Goal: Information Seeking & Learning: Learn about a topic

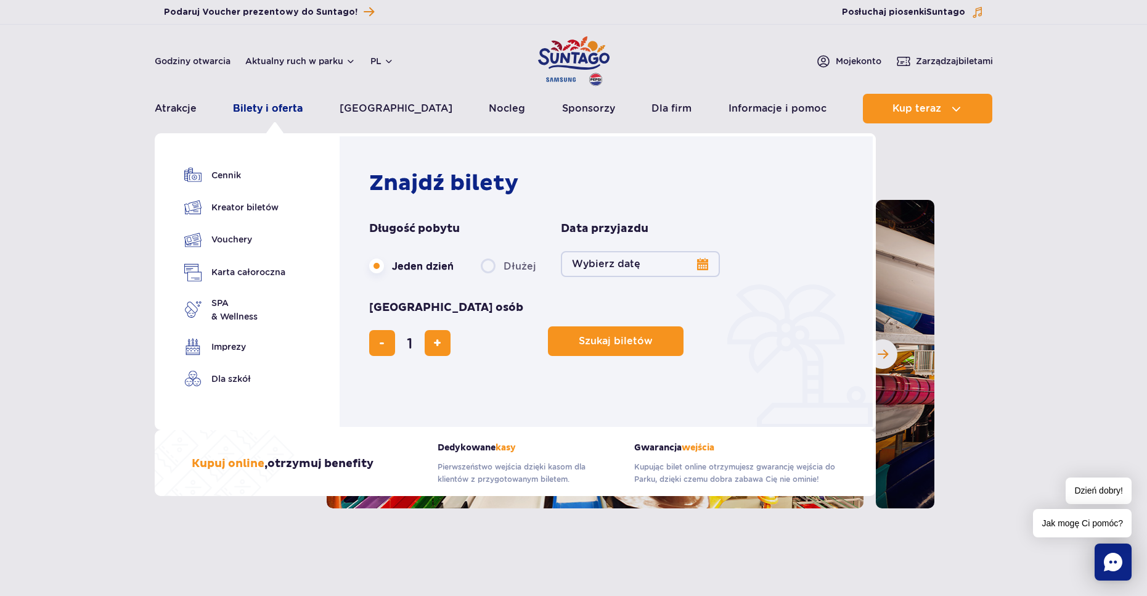
click at [293, 113] on link "Bilety i oferta" at bounding box center [268, 109] width 70 height 30
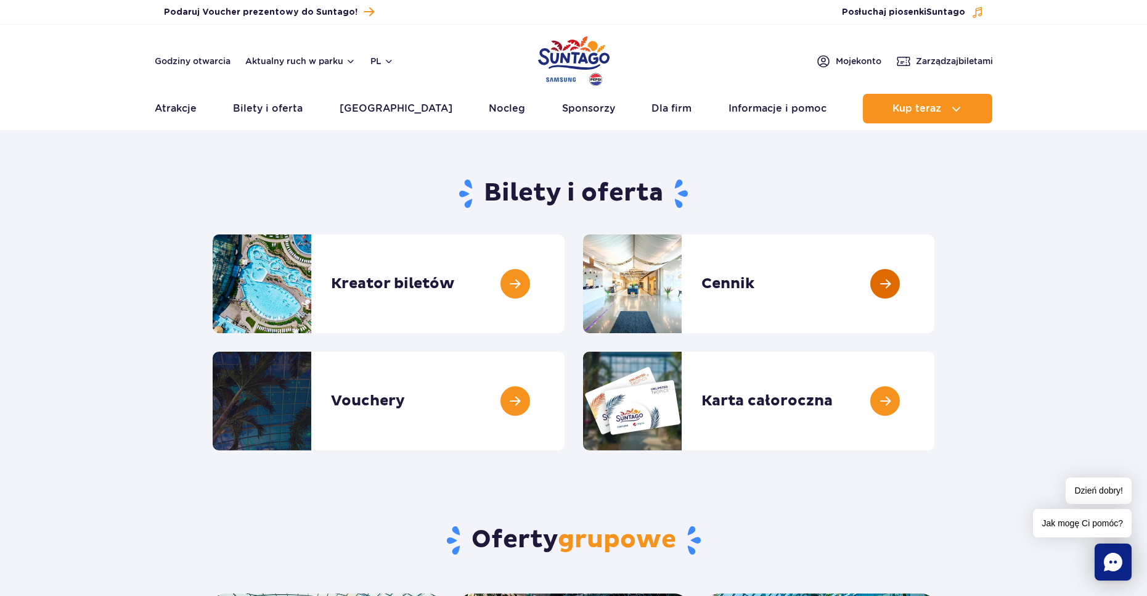
click at [935, 252] on link at bounding box center [935, 283] width 0 height 99
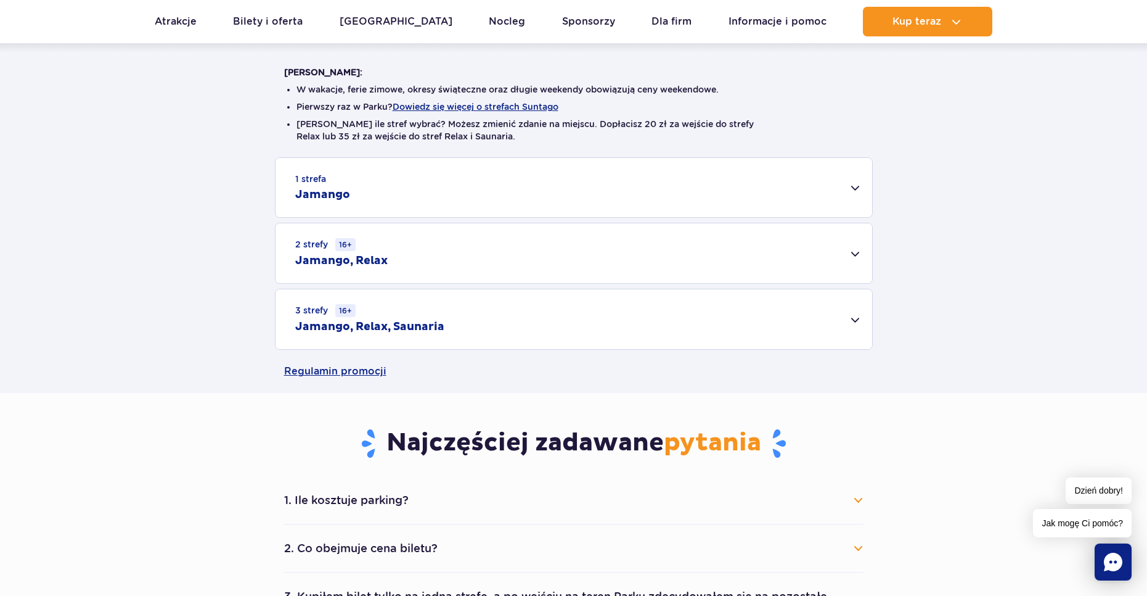
scroll to position [308, 0]
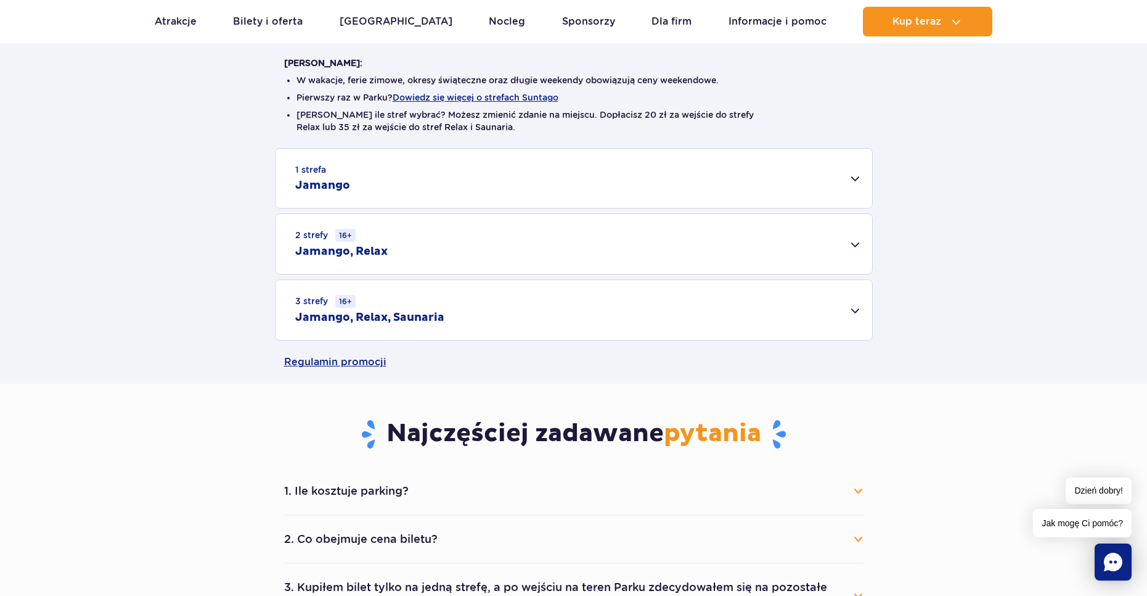
click at [560, 301] on div "3 strefy 16+ Jamango, Relax, Saunaria" at bounding box center [574, 310] width 597 height 60
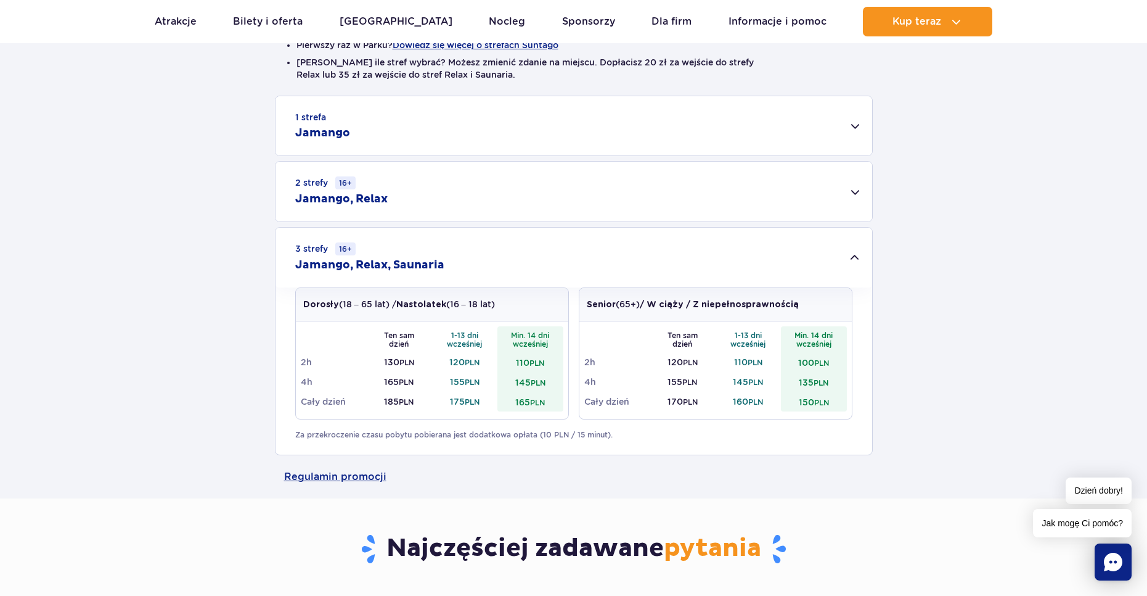
scroll to position [370, 0]
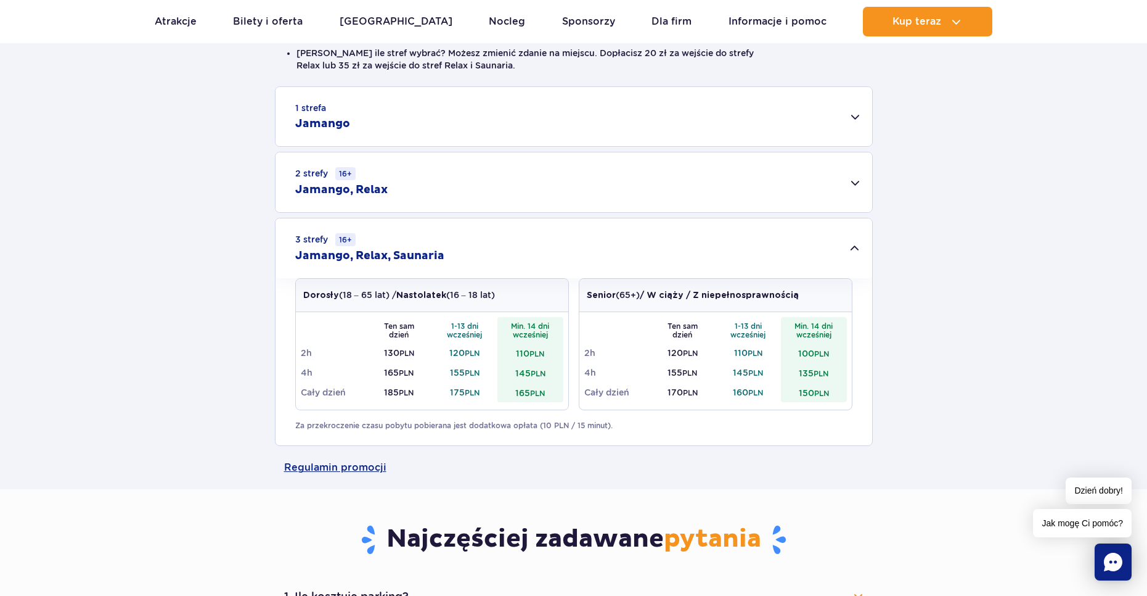
click at [417, 190] on div "2 strefy 16+ Jamango, Relax" at bounding box center [574, 182] width 597 height 60
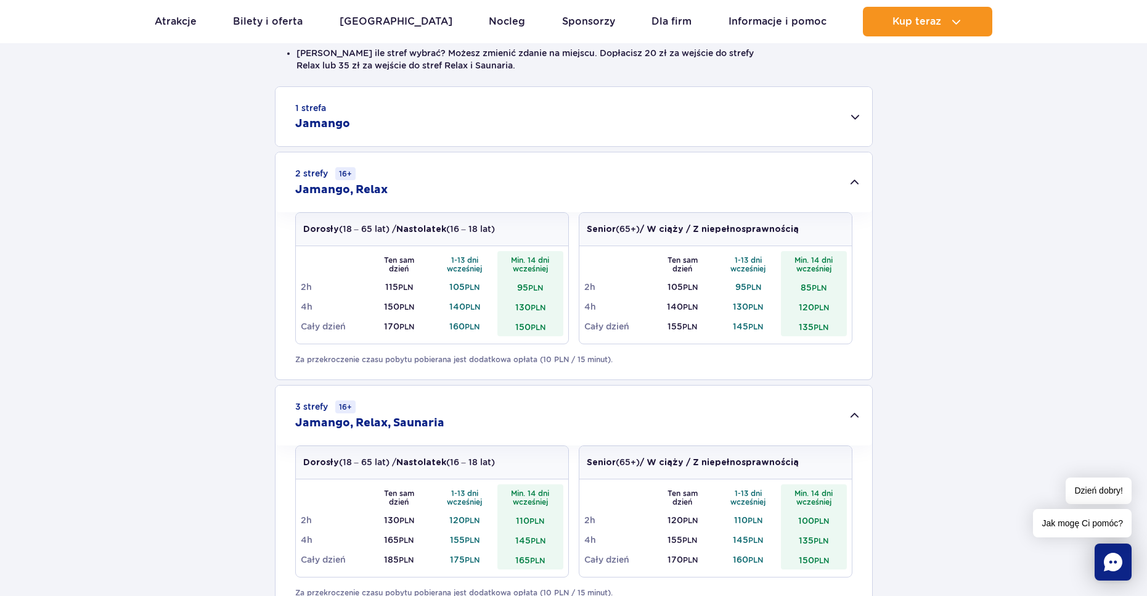
click at [417, 190] on div "2 strefy 16+ Jamango, Relax" at bounding box center [574, 182] width 597 height 60
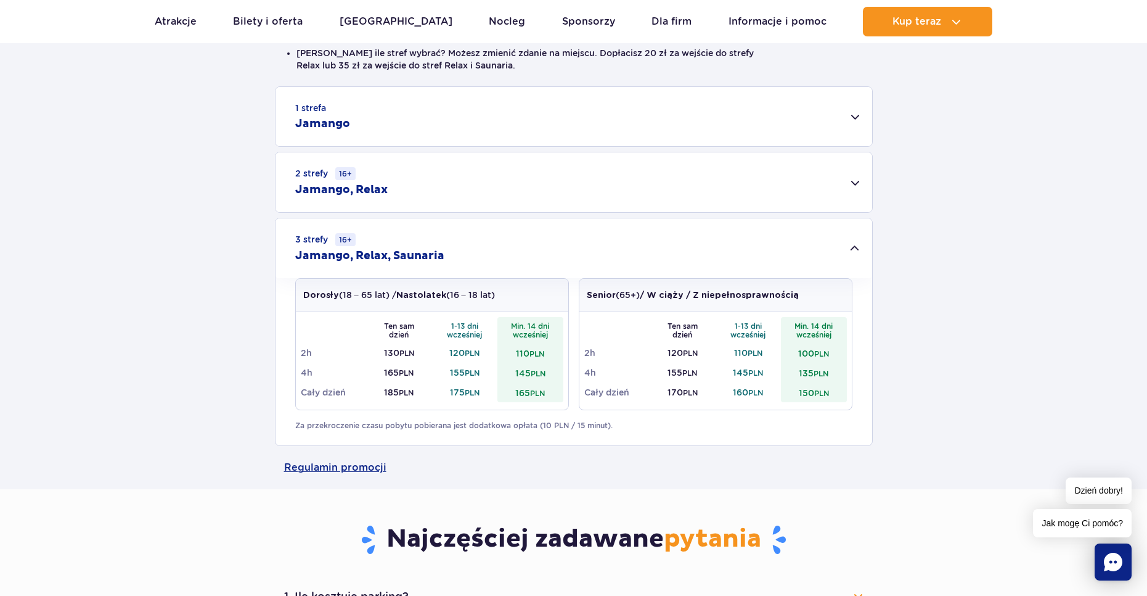
click at [436, 134] on div "1 strefa Jamango" at bounding box center [574, 116] width 597 height 59
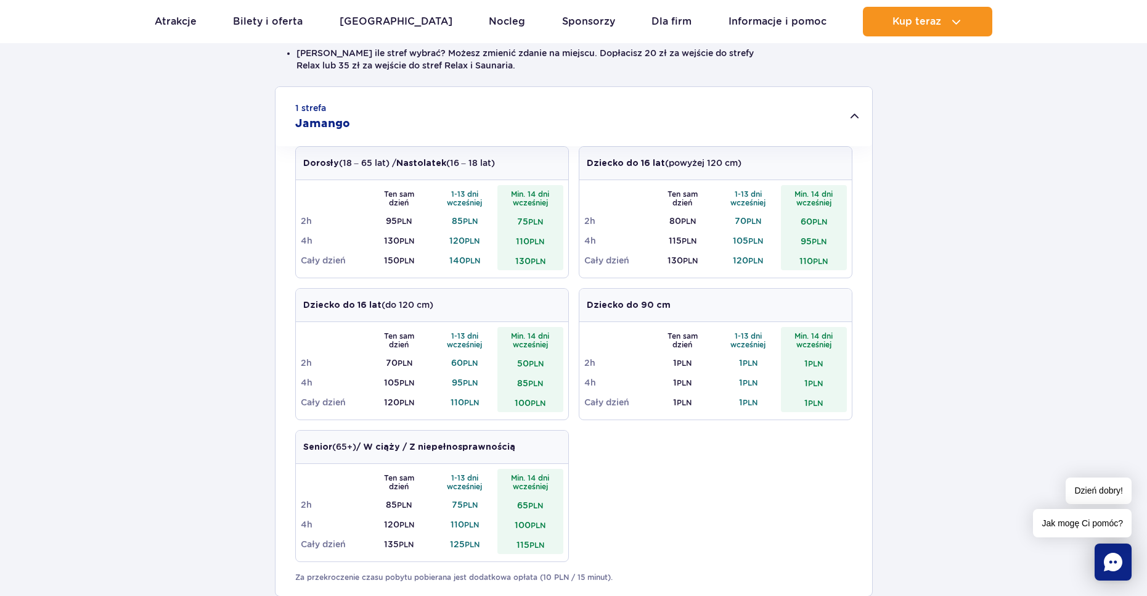
click at [436, 134] on div "1 strefa Jamango" at bounding box center [574, 116] width 597 height 59
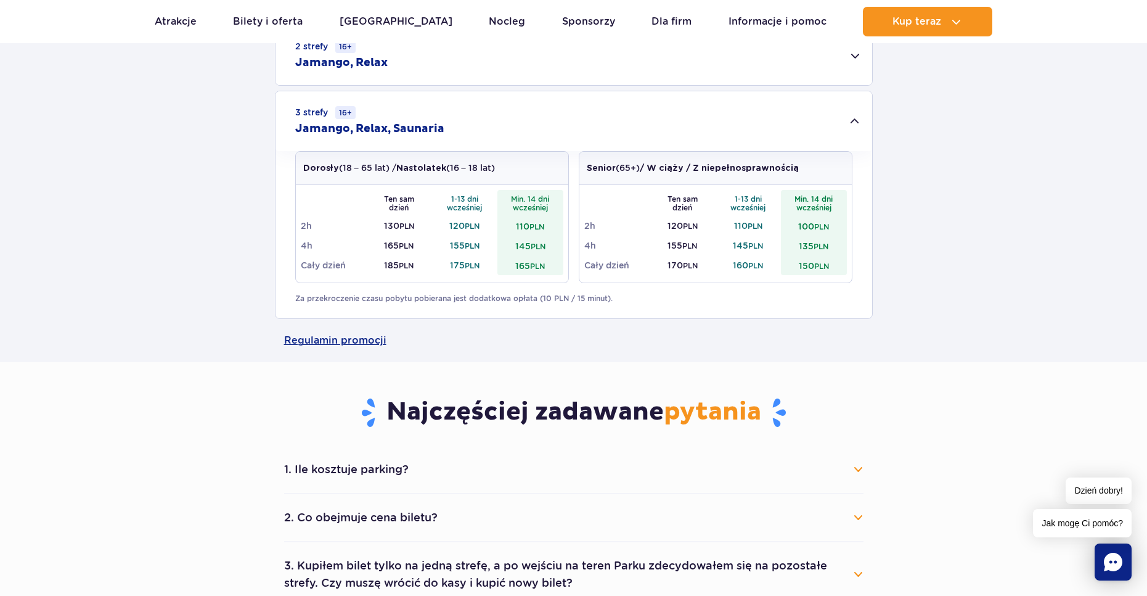
scroll to position [617, 0]
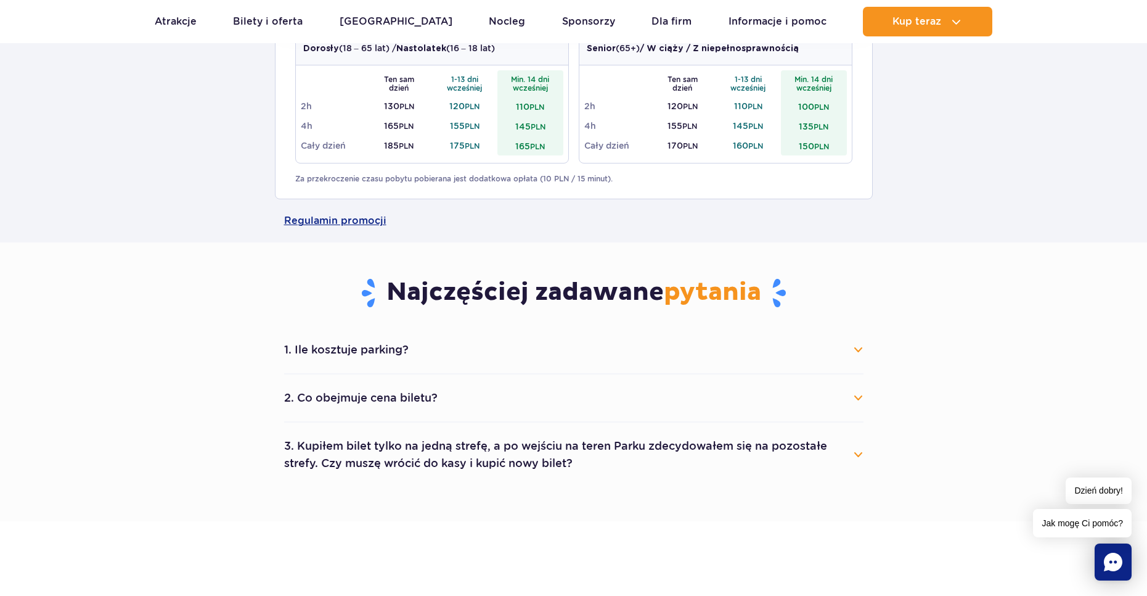
click at [480, 351] on button "1. Ile kosztuje parking?" at bounding box center [574, 349] width 580 height 27
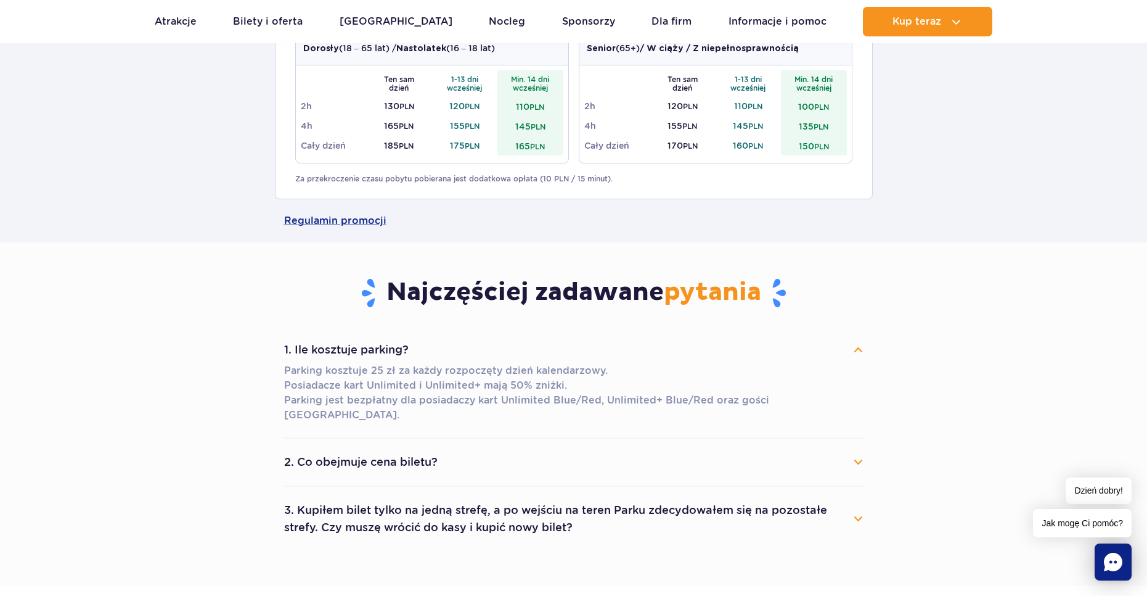
click at [475, 347] on button "1. Ile kosztuje parking?" at bounding box center [574, 349] width 580 height 27
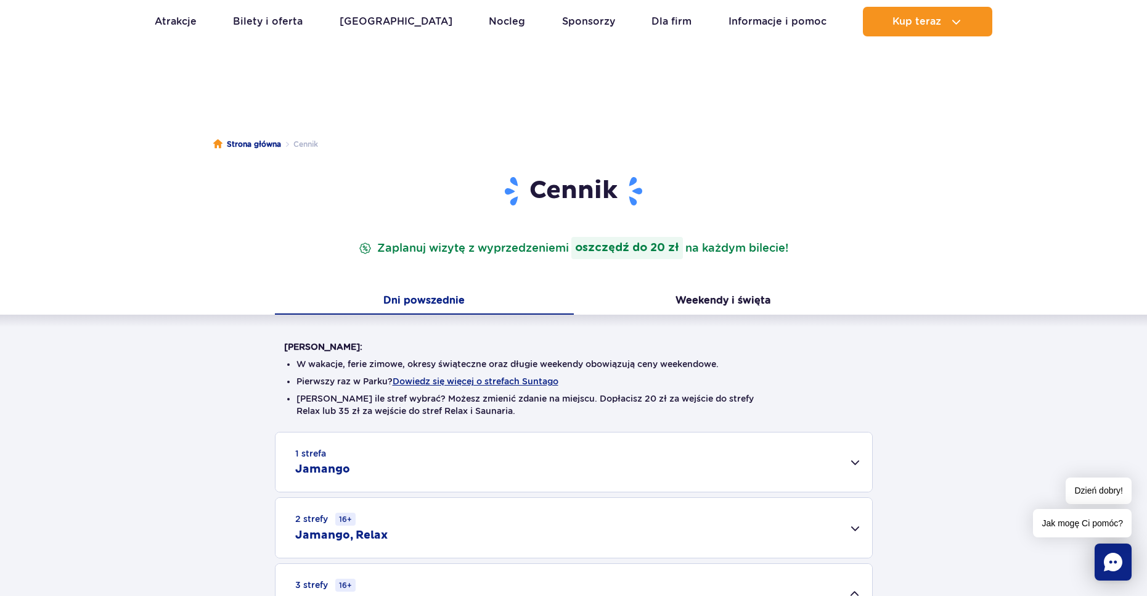
scroll to position [0, 0]
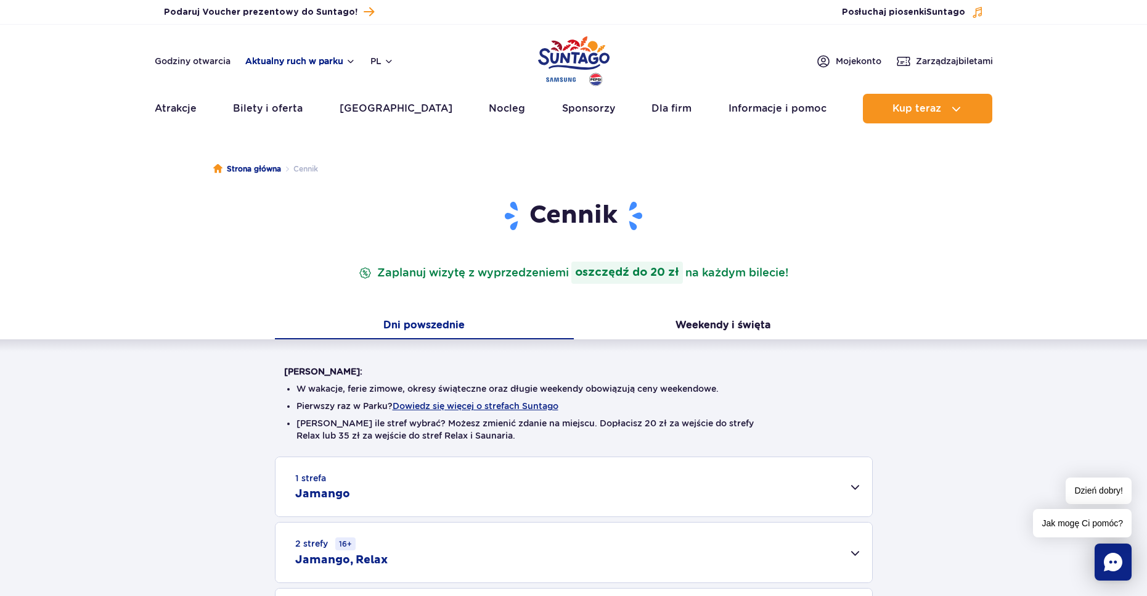
click at [333, 59] on button "Aktualny ruch w parku" at bounding box center [300, 61] width 110 height 10
click at [304, 65] on button "Aktualny ruch w parku" at bounding box center [300, 61] width 110 height 10
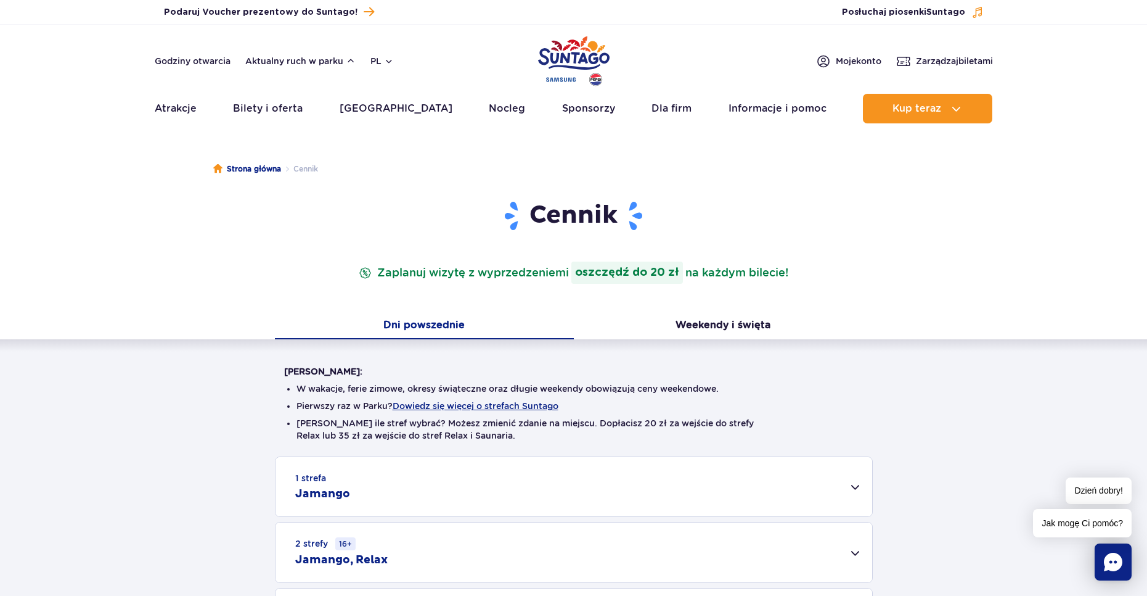
click at [542, 57] on img "Park of Poland" at bounding box center [574, 61] width 72 height 57
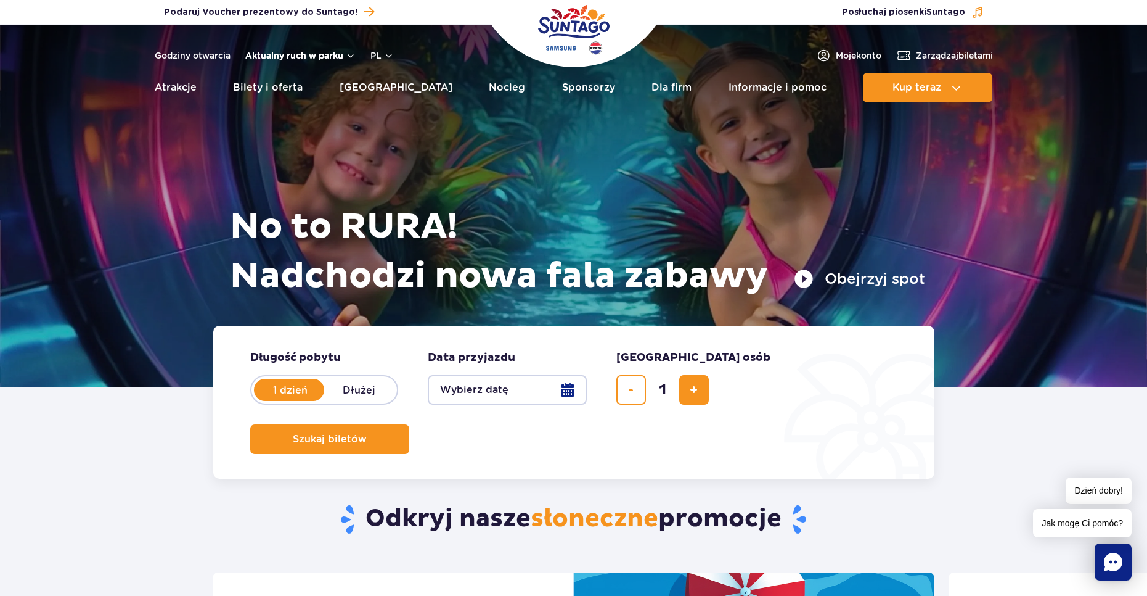
click at [319, 59] on button "Aktualny ruch w parku" at bounding box center [300, 56] width 110 height 10
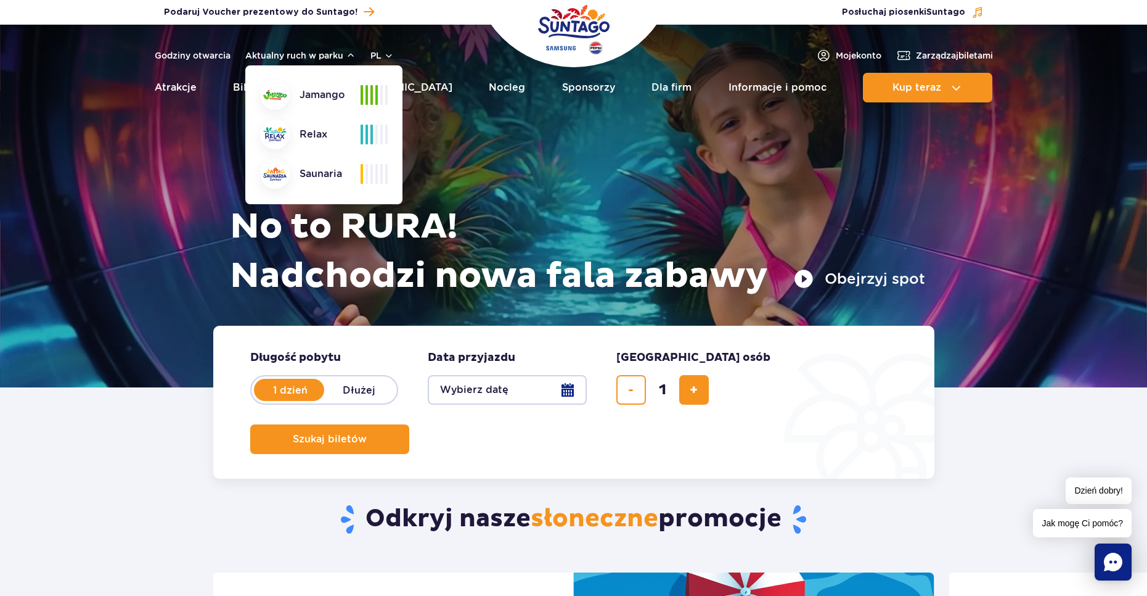
click at [518, 190] on div "No to RURA! Nadchodzi nowa fala zabawy Obejrzyj spot" at bounding box center [574, 190] width 703 height 270
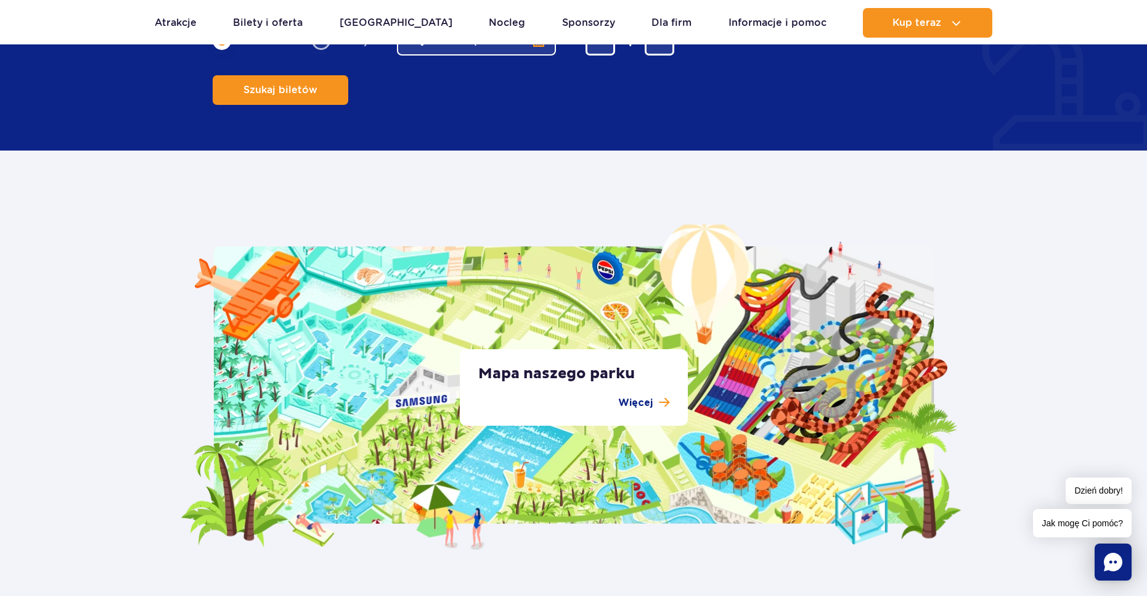
scroll to position [2096, 0]
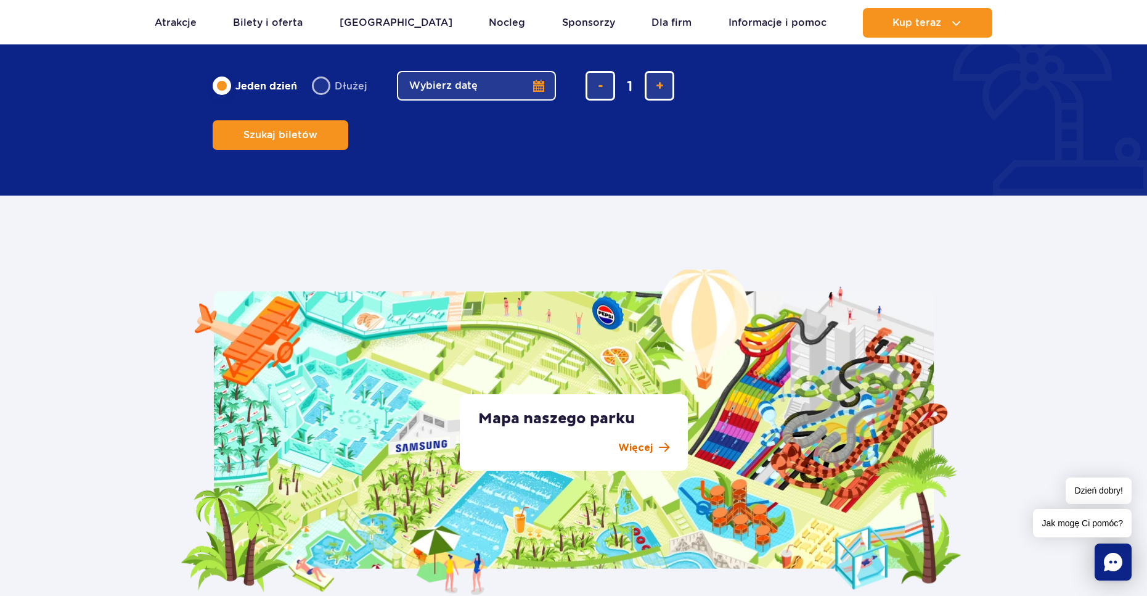
click at [628, 449] on p "Więcej" at bounding box center [635, 447] width 35 height 15
